Goal: Use online tool/utility: Utilize a website feature to perform a specific function

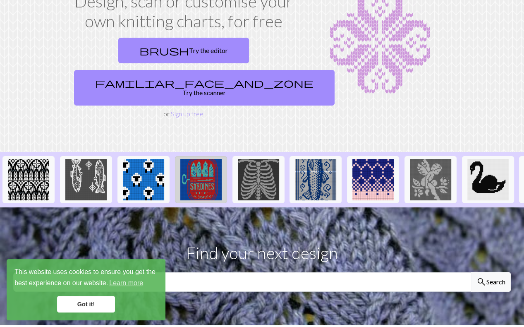
scroll to position [83, 0]
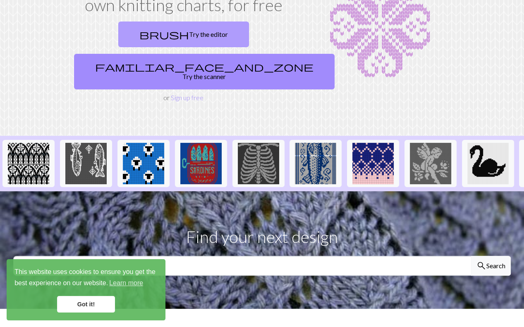
click at [143, 33] on link "brush Try the editor" at bounding box center [183, 34] width 131 height 26
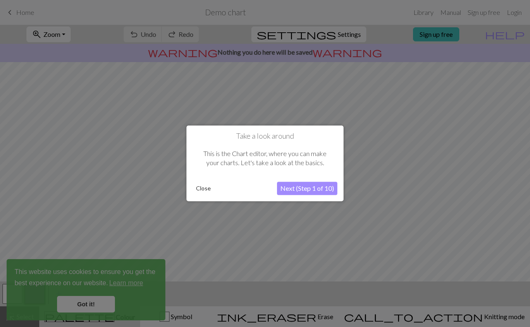
click at [208, 189] on button "Close" at bounding box center [203, 188] width 21 height 12
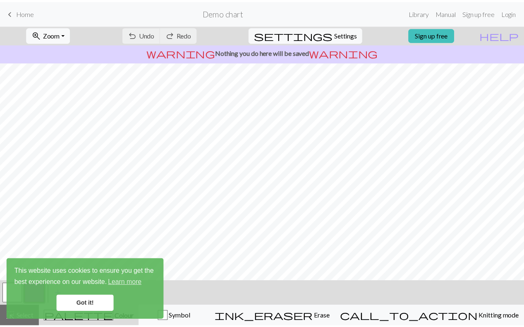
scroll to position [88, 0]
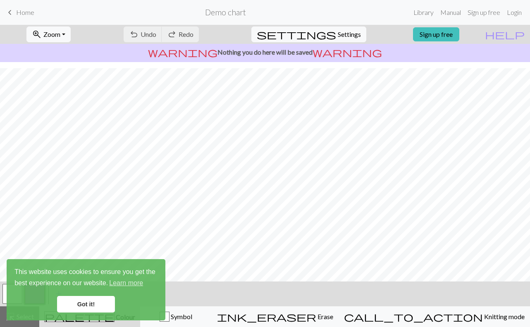
drag, startPoint x: 91, startPoint y: 303, endPoint x: 100, endPoint y: 299, distance: 9.8
click at [91, 303] on link "Got it!" at bounding box center [86, 304] width 58 height 17
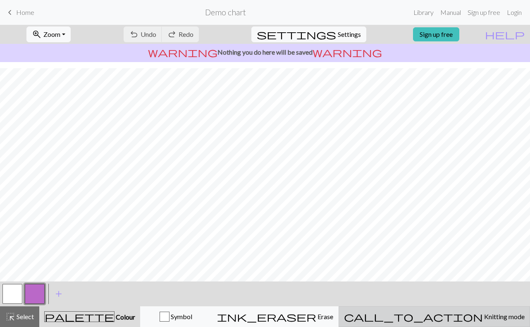
click at [483, 312] on span "Knitting mode" at bounding box center [504, 316] width 42 height 8
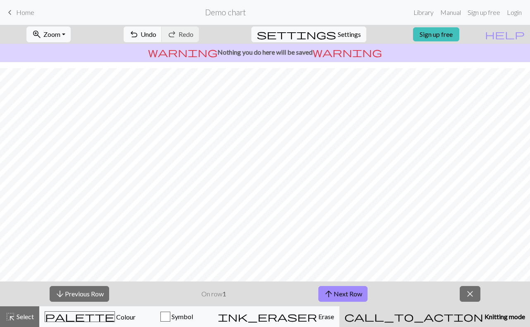
click at [7, 14] on span "keyboard_arrow_left" at bounding box center [10, 13] width 10 height 12
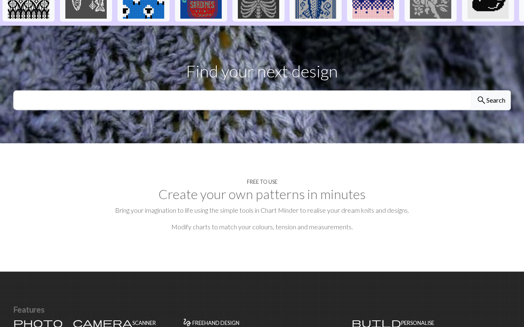
scroll to position [372, 0]
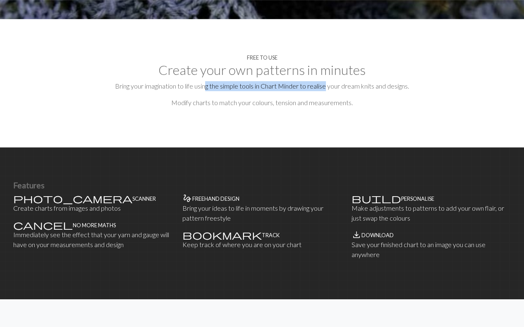
drag, startPoint x: 207, startPoint y: 69, endPoint x: 327, endPoint y: 71, distance: 119.5
click at [327, 81] on p "Bring your imagination to life using the simple tools in Chart Minder to realis…" at bounding box center [261, 86] width 497 height 10
click at [263, 55] on h4 "Free to use" at bounding box center [262, 58] width 31 height 6
click at [254, 62] on h2 "Create your own patterns in minutes" at bounding box center [261, 70] width 497 height 16
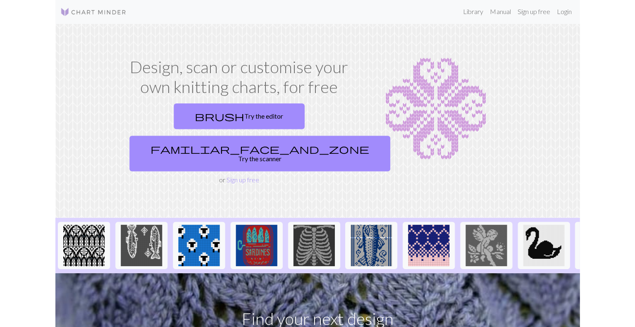
scroll to position [0, 0]
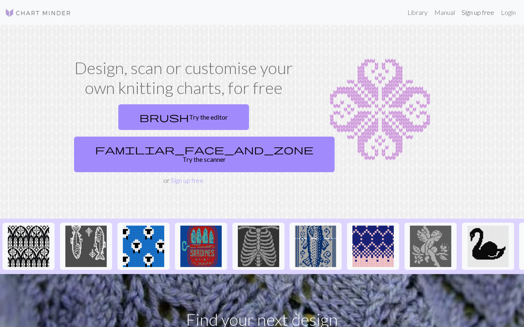
click at [476, 13] on link "Sign up free" at bounding box center [477, 12] width 39 height 17
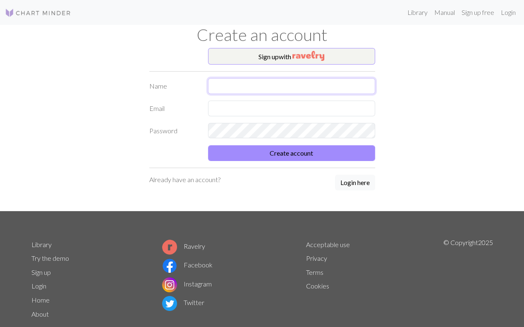
click at [279, 84] on input "text" at bounding box center [291, 86] width 167 height 16
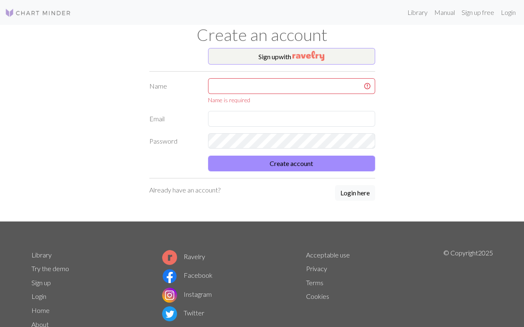
click at [46, 10] on img at bounding box center [38, 13] width 66 height 10
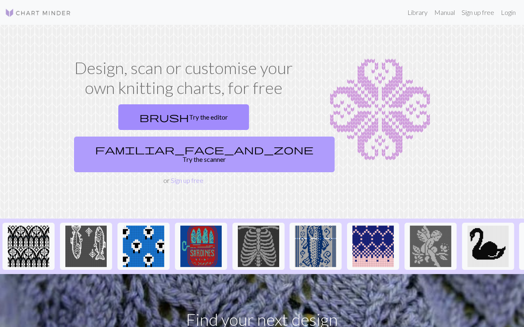
click at [233, 136] on link "familiar_face_and_zone Try the scanner" at bounding box center [204, 154] width 260 height 36
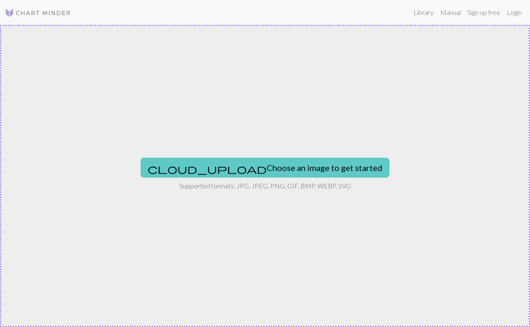
click at [268, 165] on button "cloud_upload Choose an image to get started" at bounding box center [265, 168] width 249 height 20
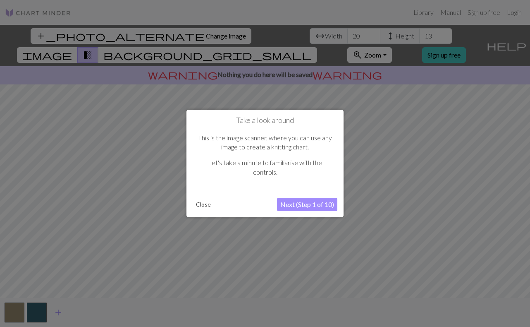
click at [205, 207] on button "Close" at bounding box center [203, 204] width 21 height 12
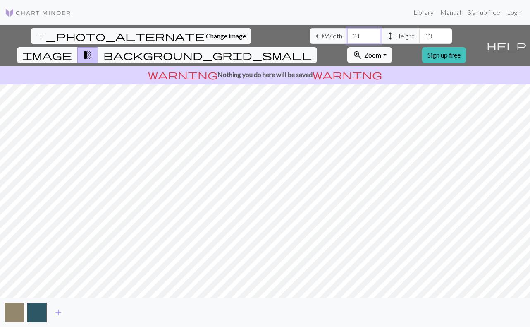
click at [347, 35] on input "21" at bounding box center [363, 36] width 33 height 16
click at [347, 35] on input "22" at bounding box center [363, 36] width 33 height 16
click at [347, 35] on input "23" at bounding box center [363, 36] width 33 height 16
click at [347, 35] on input "24" at bounding box center [363, 36] width 33 height 16
click at [347, 35] on input "25" at bounding box center [363, 36] width 33 height 16
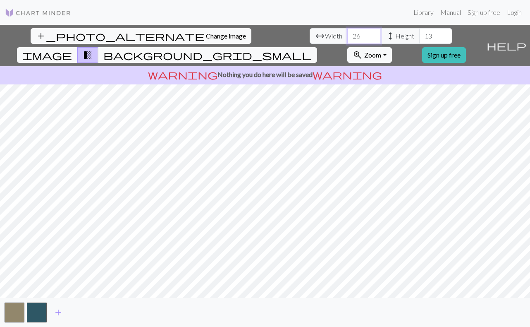
click at [347, 35] on input "26" at bounding box center [363, 36] width 33 height 16
click at [347, 35] on input "27" at bounding box center [363, 36] width 33 height 16
click at [347, 35] on input "28" at bounding box center [363, 36] width 33 height 16
click at [347, 35] on input "29" at bounding box center [363, 36] width 33 height 16
click at [347, 35] on input "30" at bounding box center [363, 36] width 33 height 16
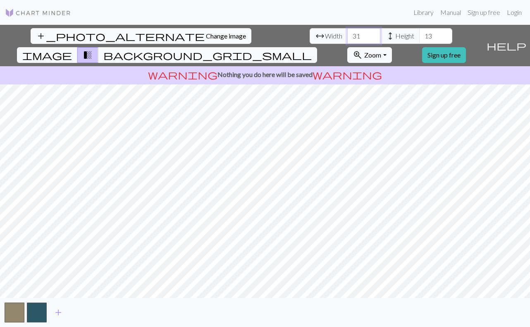
click at [347, 35] on input "31" at bounding box center [363, 36] width 33 height 16
click at [347, 35] on input "32" at bounding box center [363, 36] width 33 height 16
click at [347, 35] on input "33" at bounding box center [363, 36] width 33 height 16
click at [347, 35] on input "34" at bounding box center [363, 36] width 33 height 16
drag, startPoint x: 162, startPoint y: 38, endPoint x: 155, endPoint y: 38, distance: 7.9
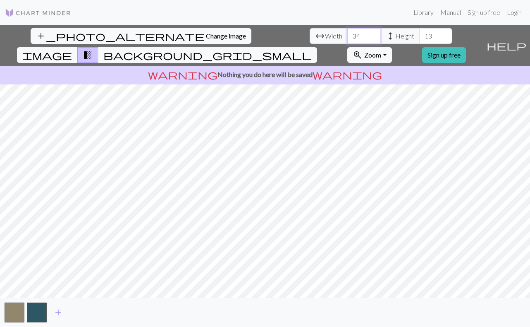
click at [347, 38] on input "34" at bounding box center [363, 36] width 33 height 16
type input "200"
drag, startPoint x: 233, startPoint y: 36, endPoint x: 225, endPoint y: 37, distance: 8.3
click at [419, 37] on input "13" at bounding box center [435, 36] width 33 height 16
type input "200"
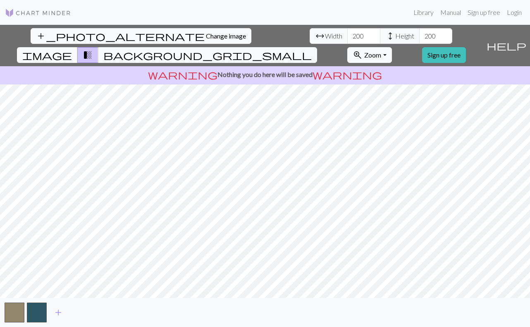
click at [261, 37] on div "add_photo_alternate Change image arrow_range Width 200 height Height 200 image …" at bounding box center [241, 45] width 483 height 41
click at [261, 39] on div "add_photo_alternate Change image arrow_range Width 200 height Height 200 image …" at bounding box center [241, 45] width 483 height 41
click at [72, 49] on span "image" at bounding box center [47, 55] width 50 height 12
click at [93, 49] on span "transition_fade" at bounding box center [88, 55] width 10 height 12
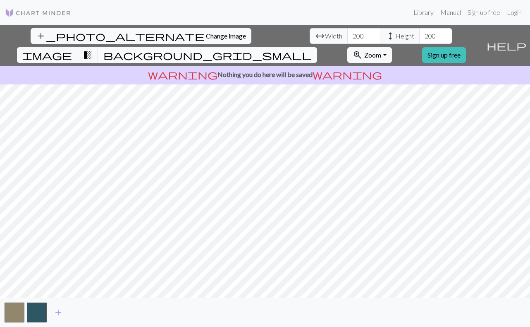
click at [312, 49] on span "background_grid_small" at bounding box center [207, 55] width 208 height 12
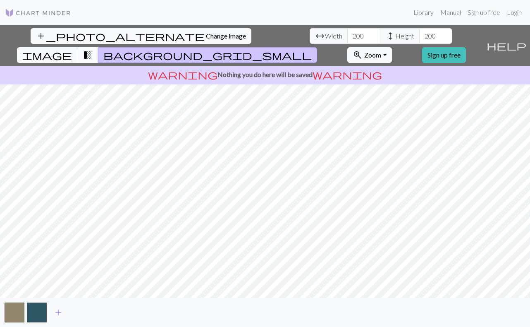
click at [98, 47] on button "transition_fade" at bounding box center [87, 55] width 21 height 16
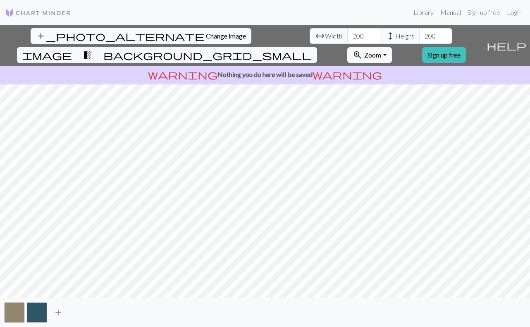
click at [56, 315] on span "add" at bounding box center [58, 312] width 10 height 12
click at [76, 316] on span "add" at bounding box center [81, 312] width 10 height 12
click at [99, 314] on span "add" at bounding box center [103, 312] width 10 height 12
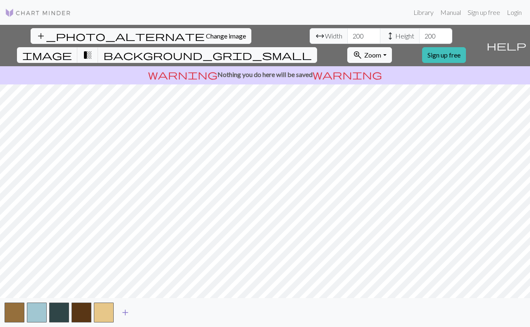
click at [122, 312] on span "add" at bounding box center [125, 312] width 10 height 12
click at [146, 313] on span "add" at bounding box center [148, 312] width 10 height 12
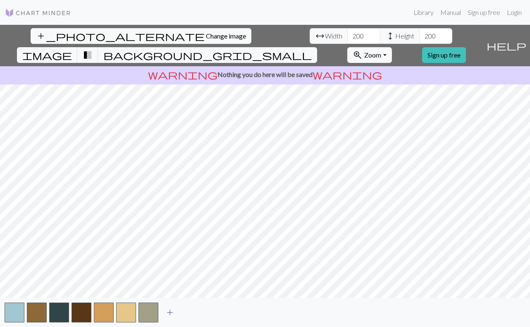
click at [167, 313] on span "add" at bounding box center [170, 312] width 10 height 12
drag, startPoint x: 171, startPoint y: 30, endPoint x: 155, endPoint y: 31, distance: 16.2
click at [347, 31] on input "200" at bounding box center [363, 36] width 33 height 16
type input "150"
click at [310, 33] on div "arrow_range Width 150 height Height 200" at bounding box center [381, 36] width 143 height 16
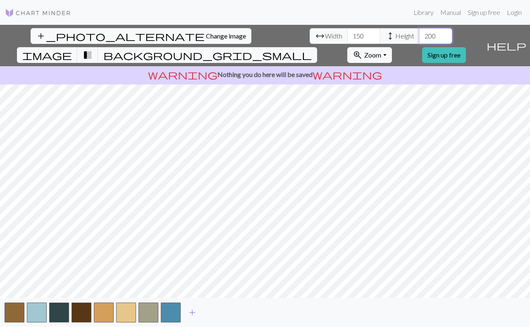
click at [419, 36] on input "200" at bounding box center [435, 36] width 33 height 16
type input "100"
click at [192, 313] on span "add" at bounding box center [192, 312] width 10 height 12
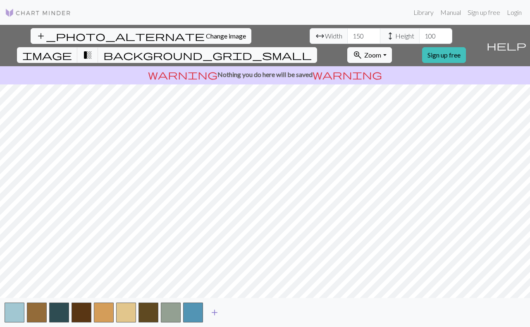
click at [217, 311] on span "add" at bounding box center [215, 312] width 10 height 12
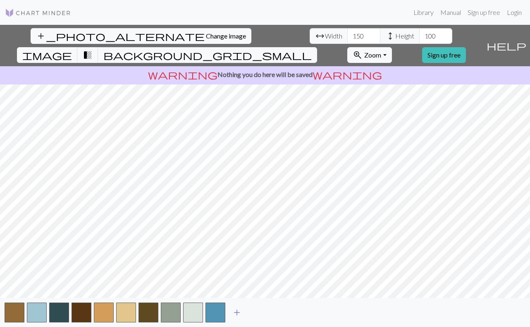
click at [240, 311] on span "add" at bounding box center [237, 312] width 10 height 12
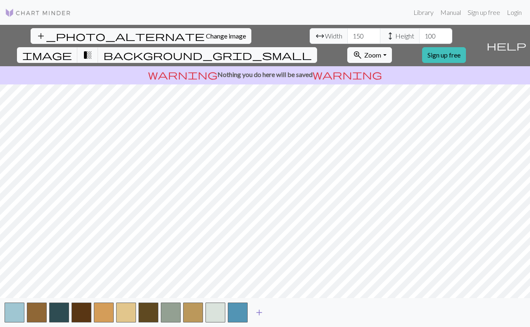
click at [256, 312] on span "add" at bounding box center [259, 312] width 10 height 12
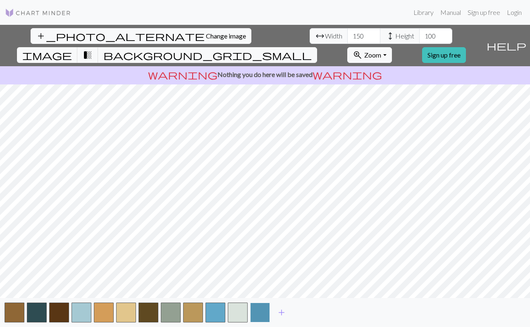
click at [267, 313] on button "button" at bounding box center [260, 312] width 20 height 20
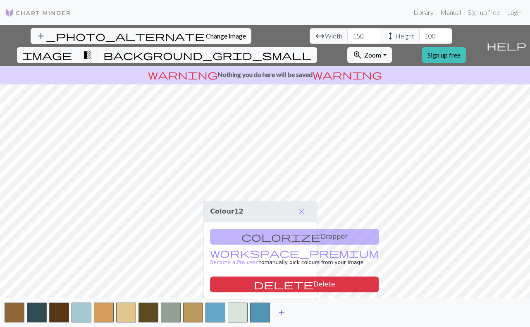
click at [282, 313] on span "add" at bounding box center [282, 312] width 10 height 12
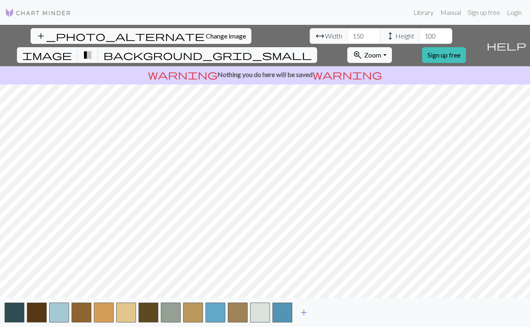
click at [306, 312] on span "add" at bounding box center [304, 312] width 10 height 12
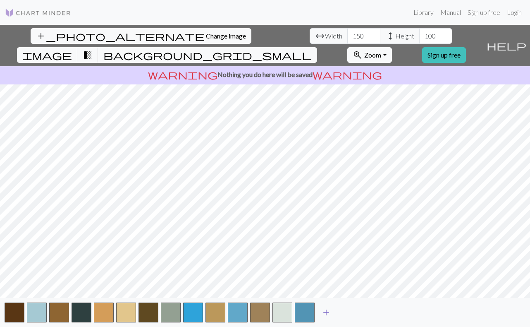
click at [324, 312] on span "add" at bounding box center [326, 312] width 10 height 12
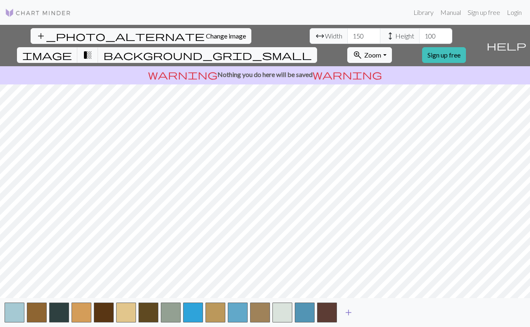
click at [344, 311] on span "add" at bounding box center [349, 312] width 10 height 12
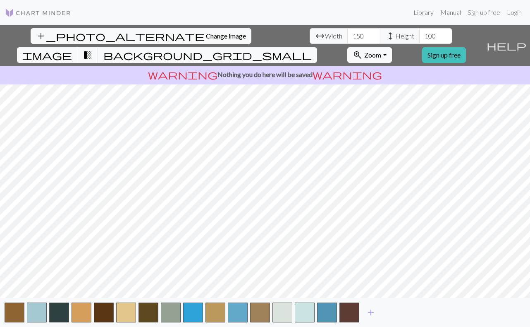
click at [360, 312] on div "add" at bounding box center [265, 312] width 530 height 29
click at [367, 312] on span "add" at bounding box center [371, 312] width 10 height 12
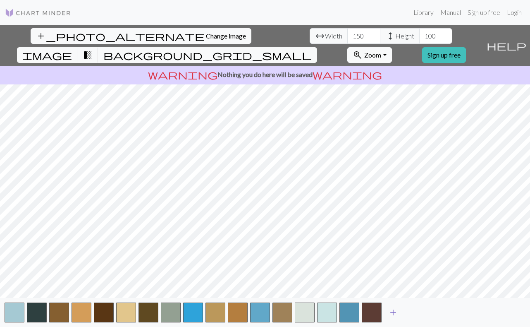
click at [392, 312] on span "add" at bounding box center [393, 312] width 10 height 12
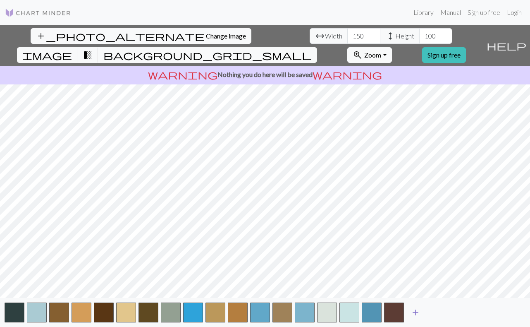
click at [420, 313] on span "add" at bounding box center [416, 312] width 10 height 12
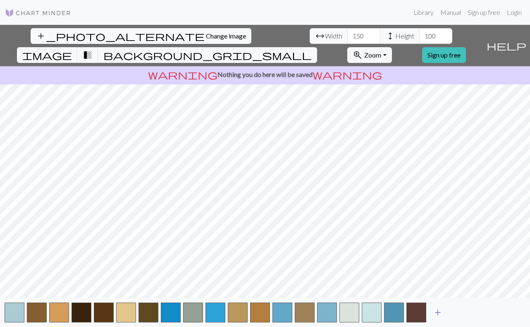
click at [441, 313] on span "add" at bounding box center [438, 312] width 10 height 12
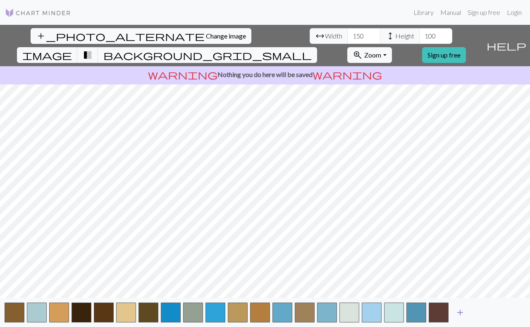
click at [457, 311] on span "add" at bounding box center [460, 312] width 10 height 12
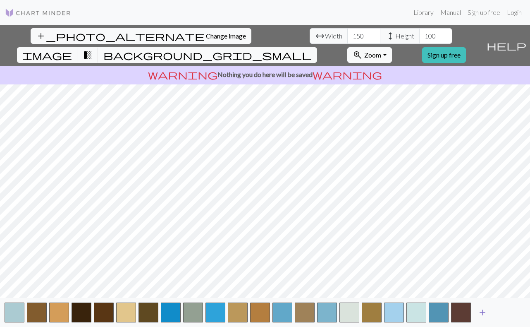
click at [480, 311] on span "add" at bounding box center [483, 312] width 10 height 12
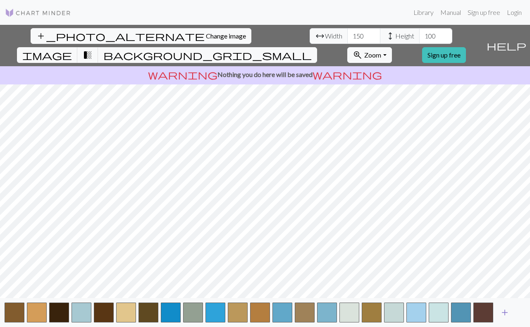
click at [504, 311] on span "add" at bounding box center [505, 312] width 10 height 12
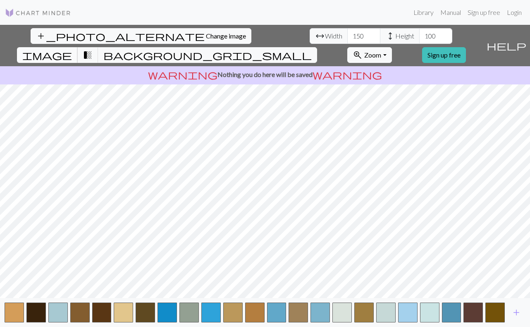
click at [72, 49] on span "image" at bounding box center [47, 55] width 50 height 12
click at [93, 49] on span "transition_fade" at bounding box center [88, 55] width 10 height 12
click at [312, 49] on span "background_grid_small" at bounding box center [207, 55] width 208 height 12
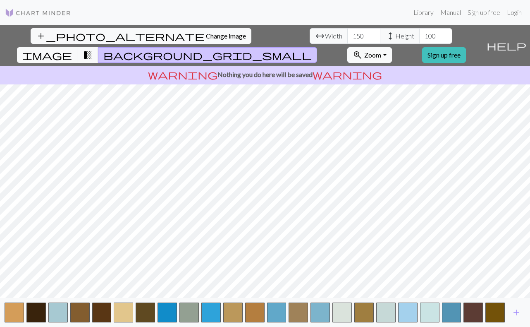
click at [312, 49] on span "background_grid_small" at bounding box center [207, 55] width 208 height 12
click at [93, 49] on span "transition_fade" at bounding box center [88, 55] width 10 height 12
